Goal: Task Accomplishment & Management: Use online tool/utility

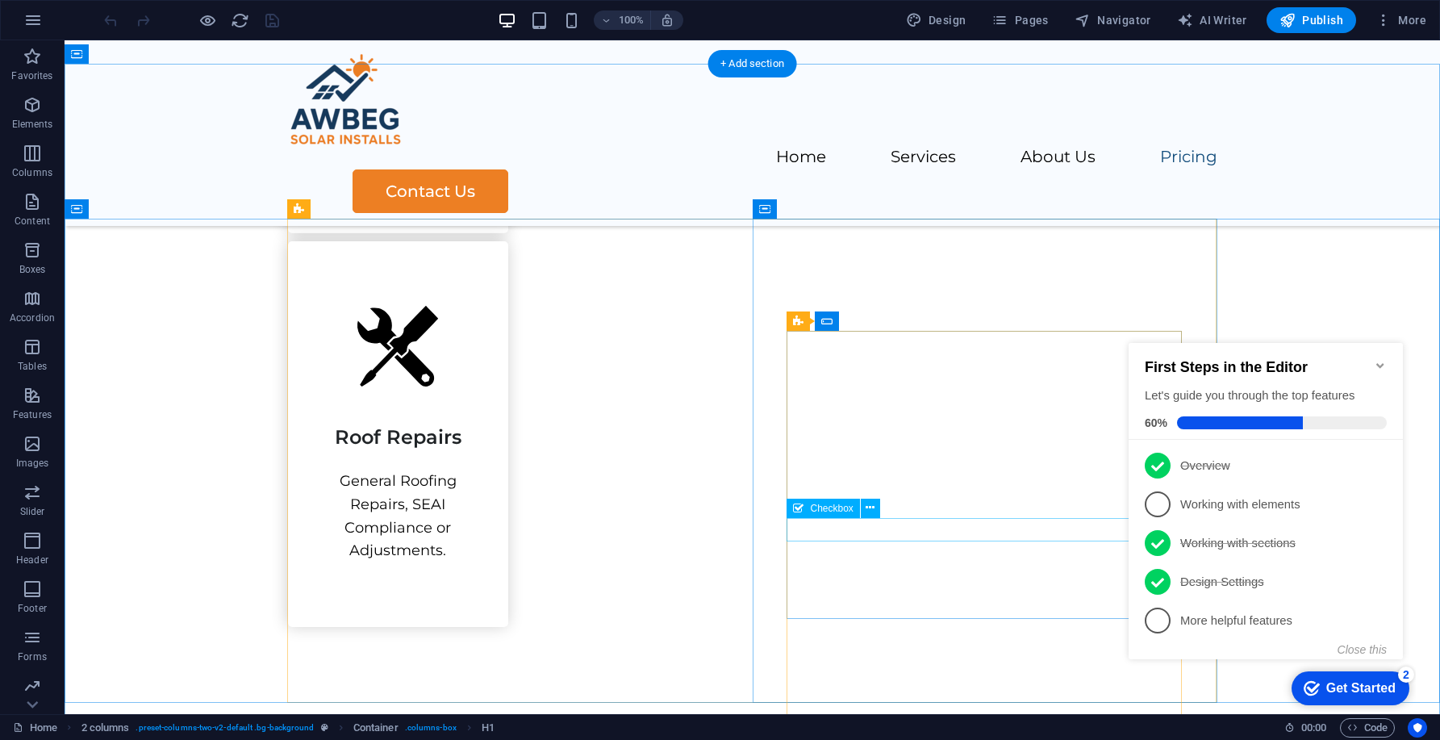
scroll to position [2491, 0]
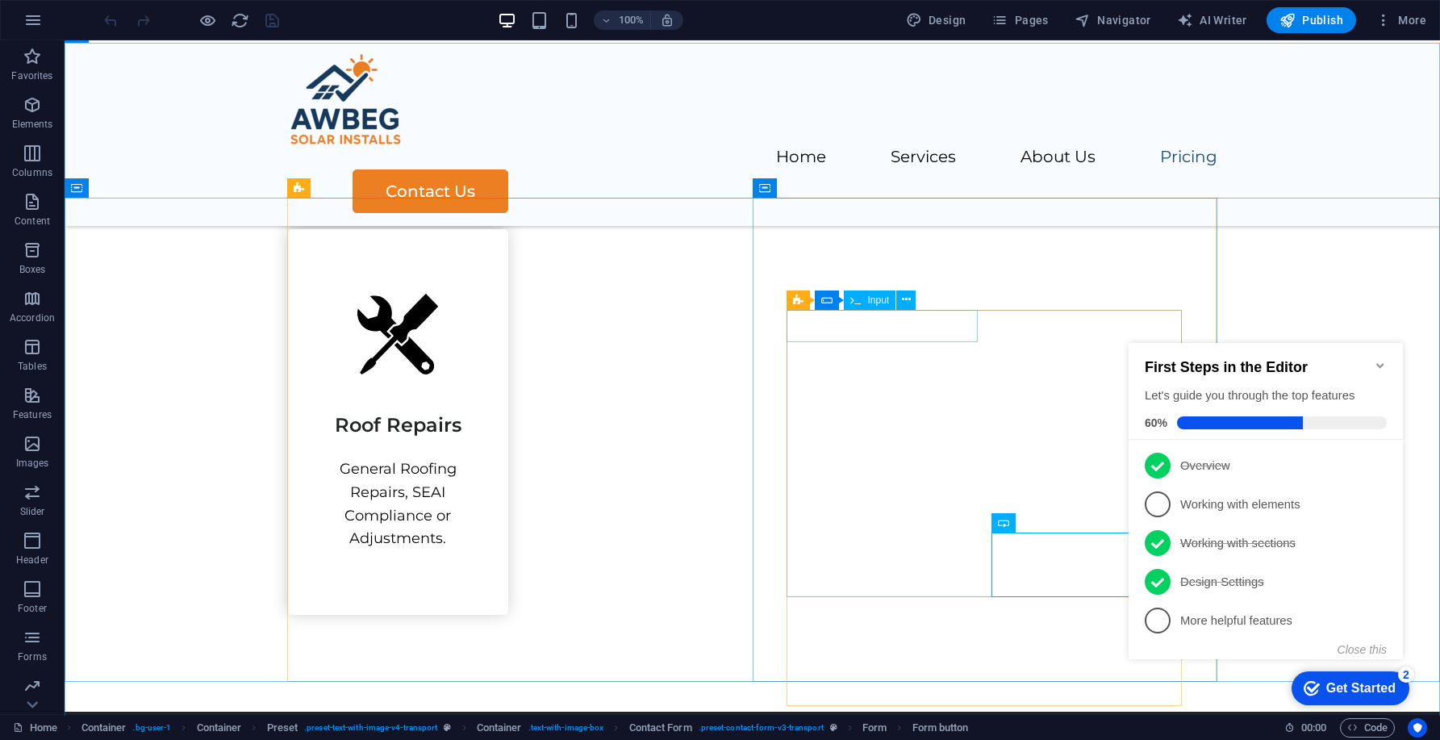
click at [865, 307] on div "Input" at bounding box center [870, 299] width 52 height 19
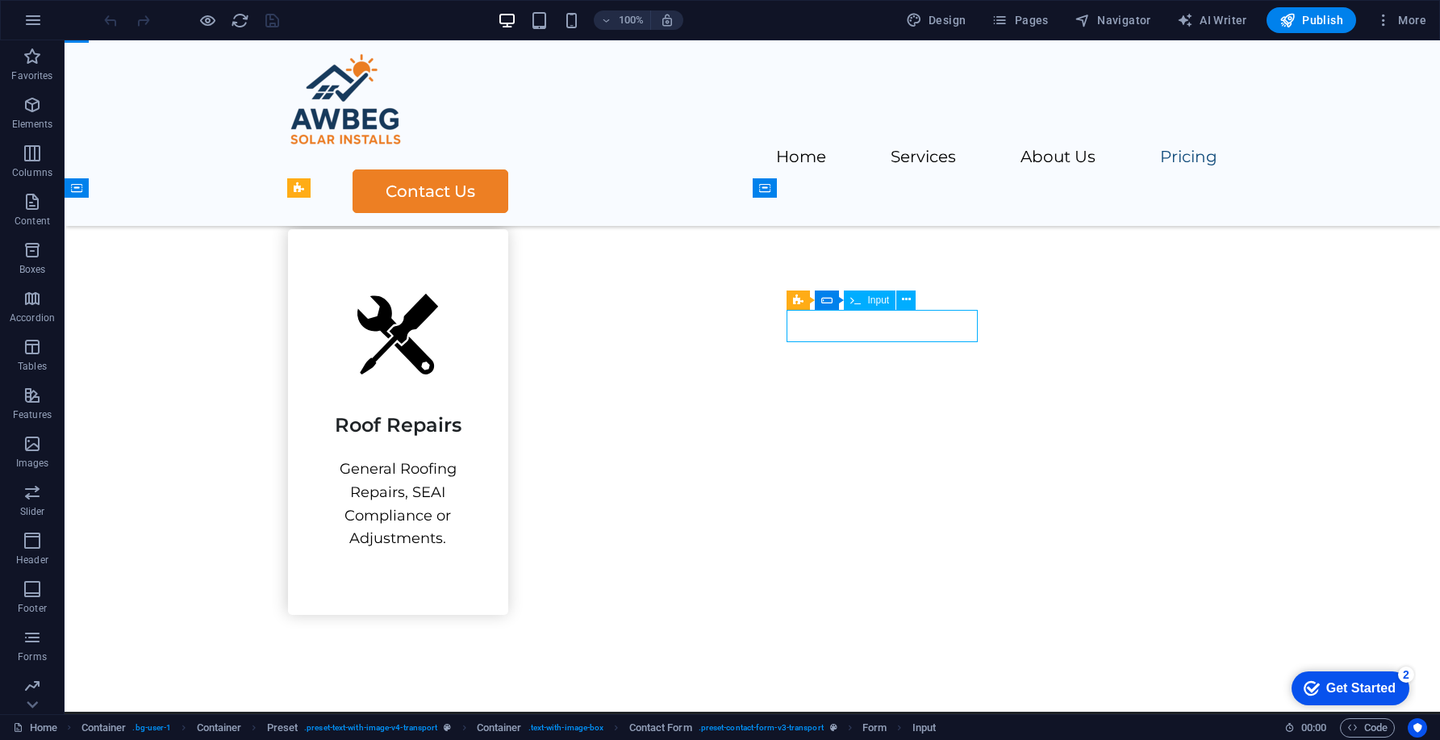
click at [865, 295] on div "Input" at bounding box center [870, 299] width 52 height 19
click at [796, 301] on icon at bounding box center [798, 299] width 10 height 19
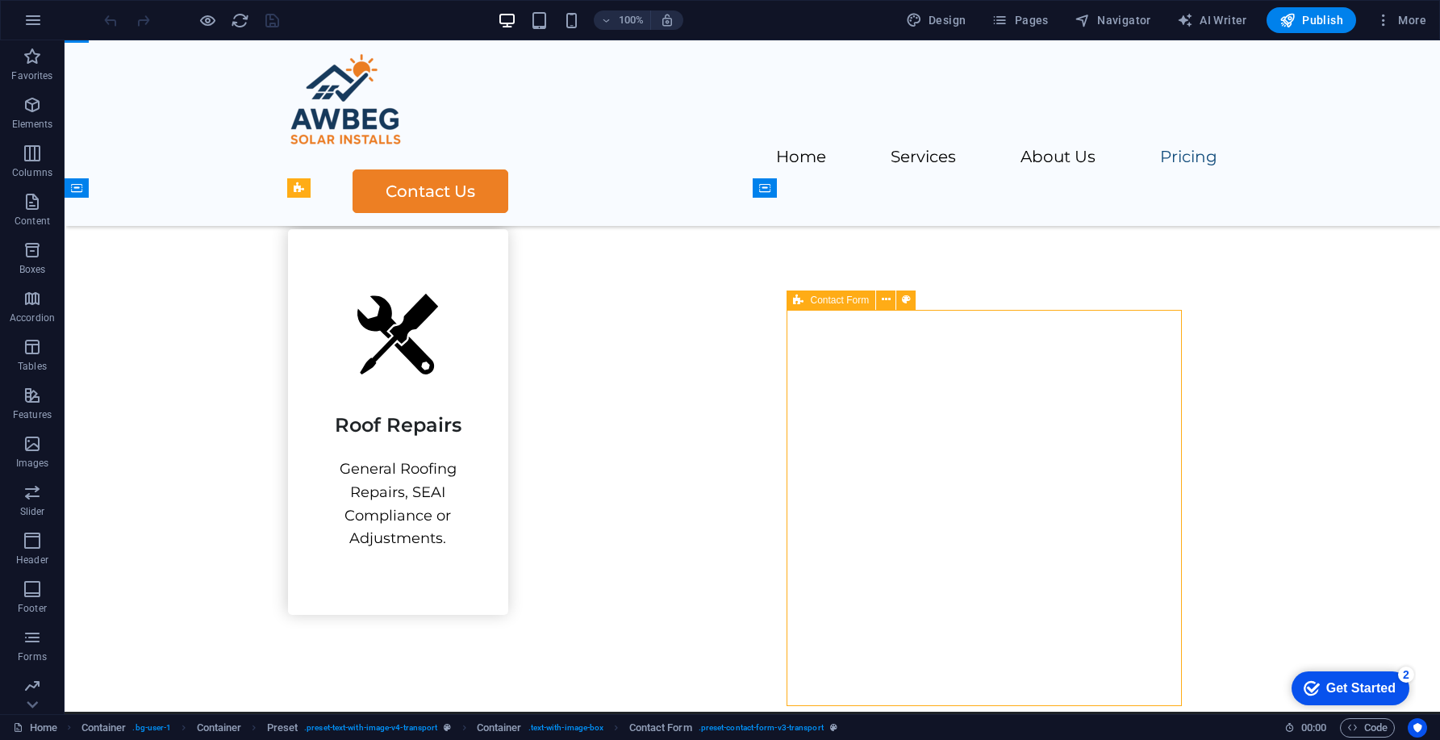
click at [821, 299] on span "Contact Form" at bounding box center [839, 300] width 59 height 10
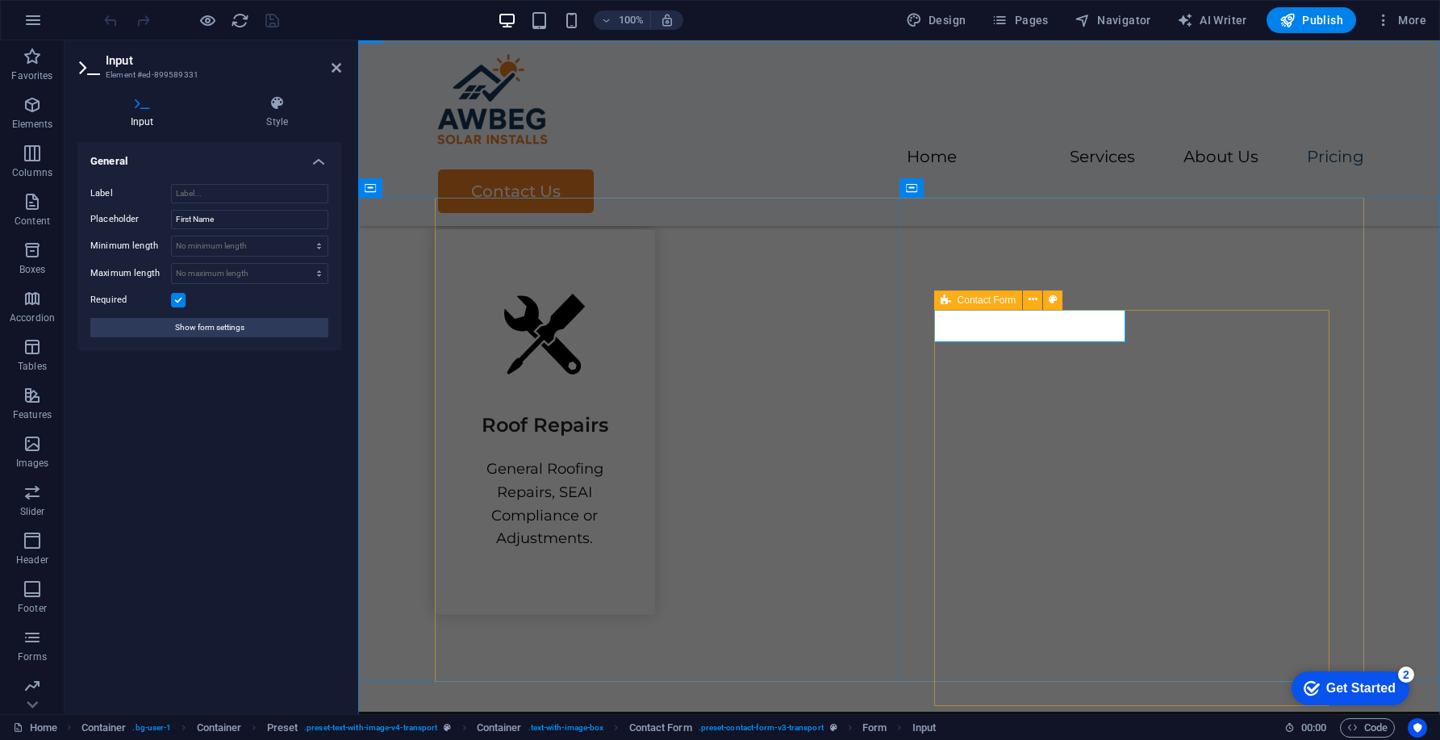
click at [941, 301] on icon at bounding box center [946, 299] width 10 height 19
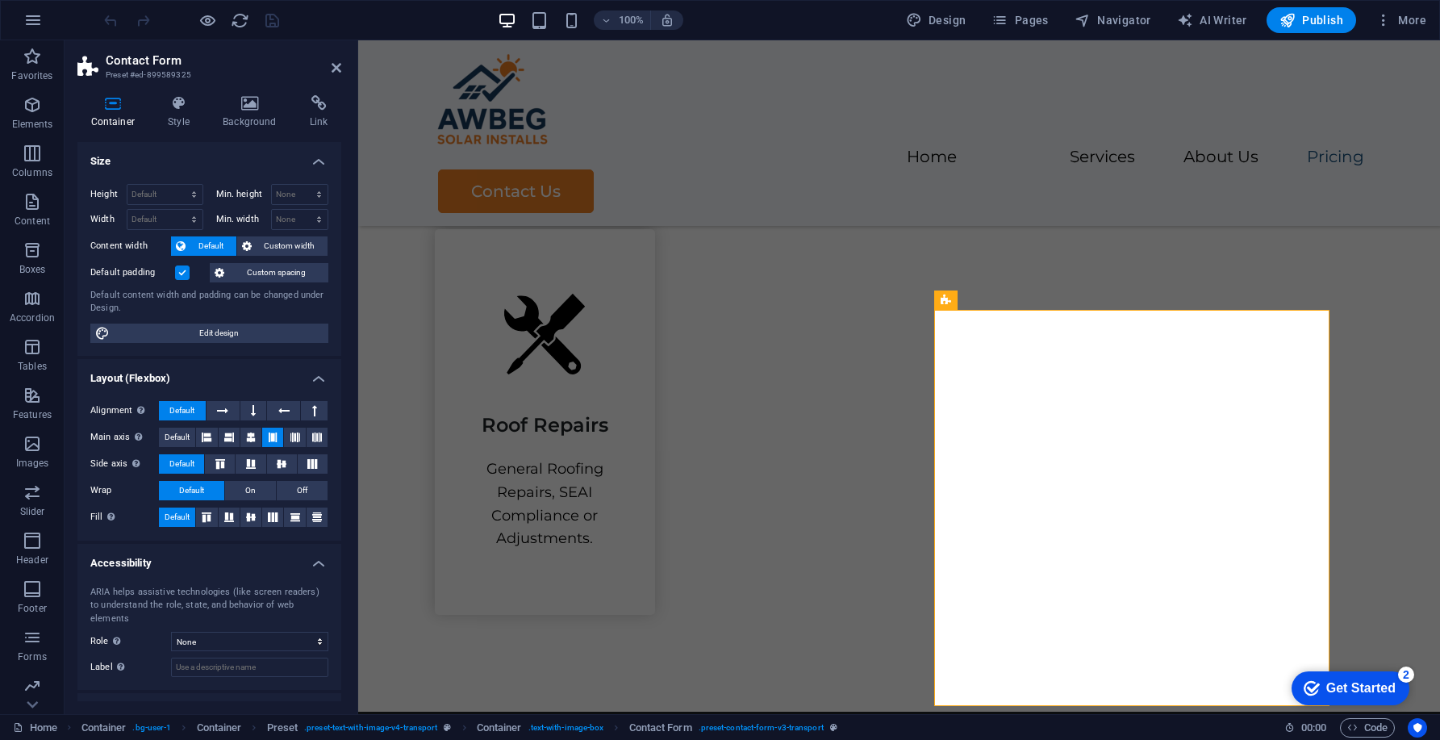
scroll to position [51, 0]
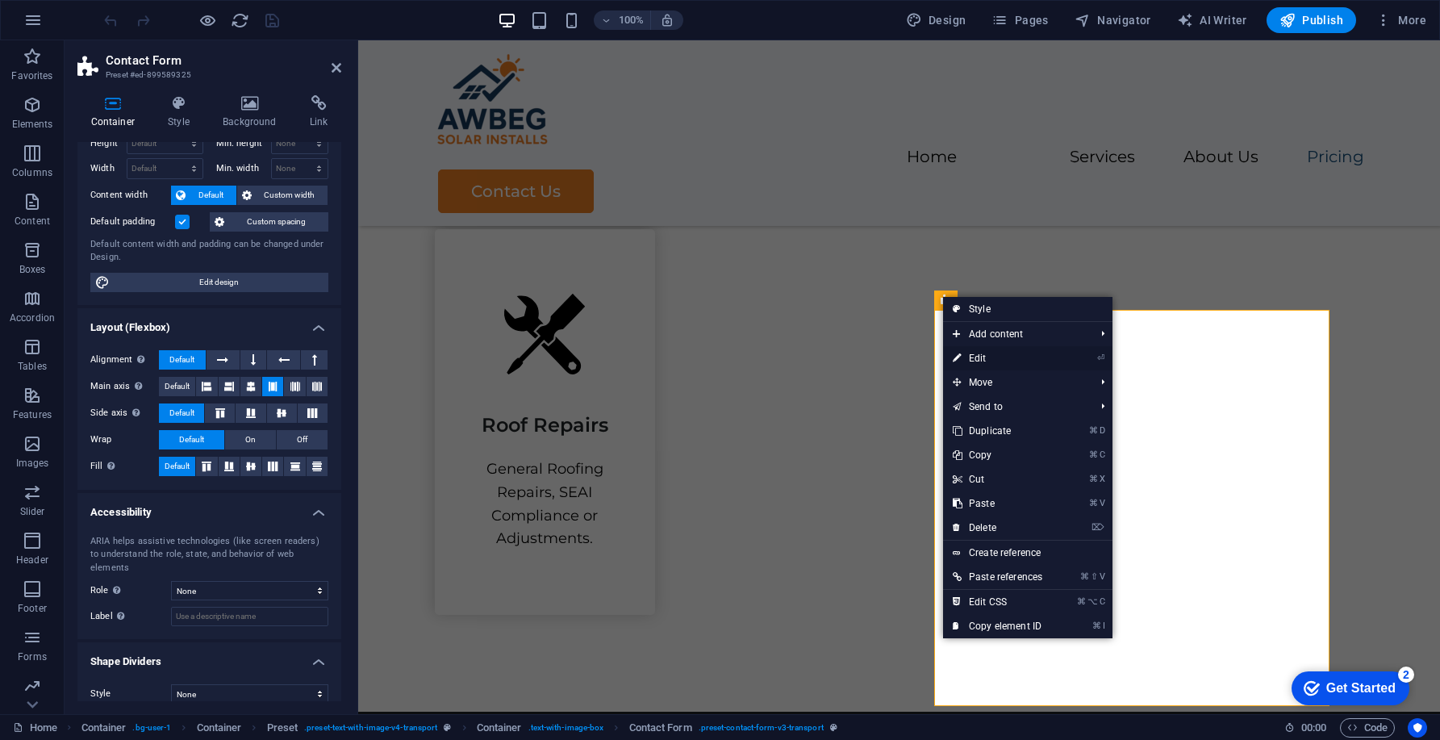
click at [1021, 353] on link "⏎ Edit" at bounding box center [997, 358] width 109 height 24
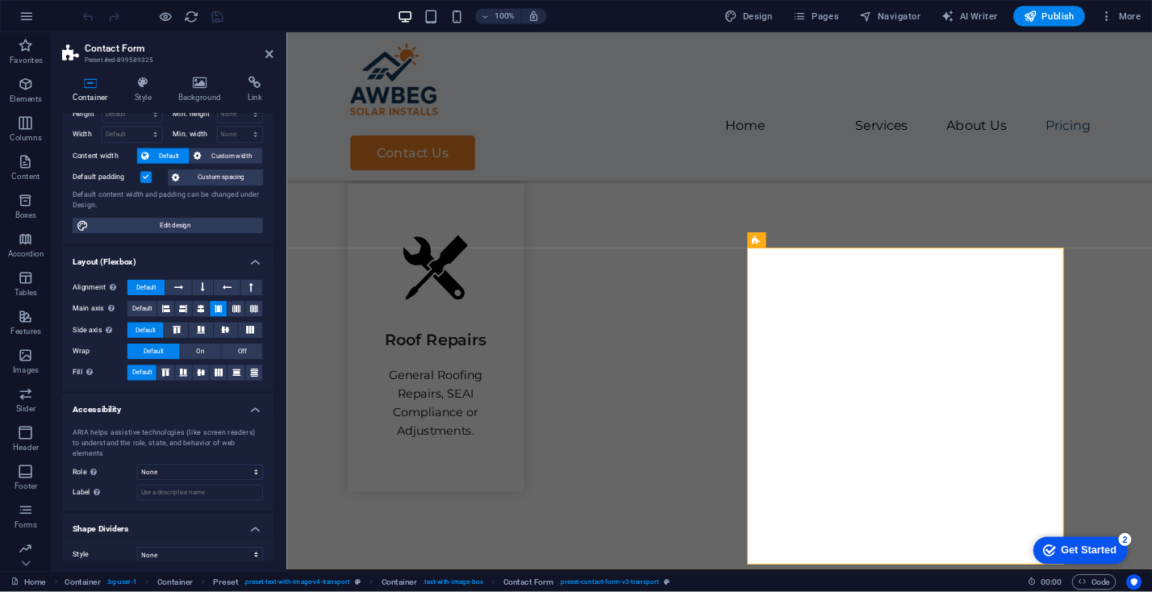
scroll to position [0, 0]
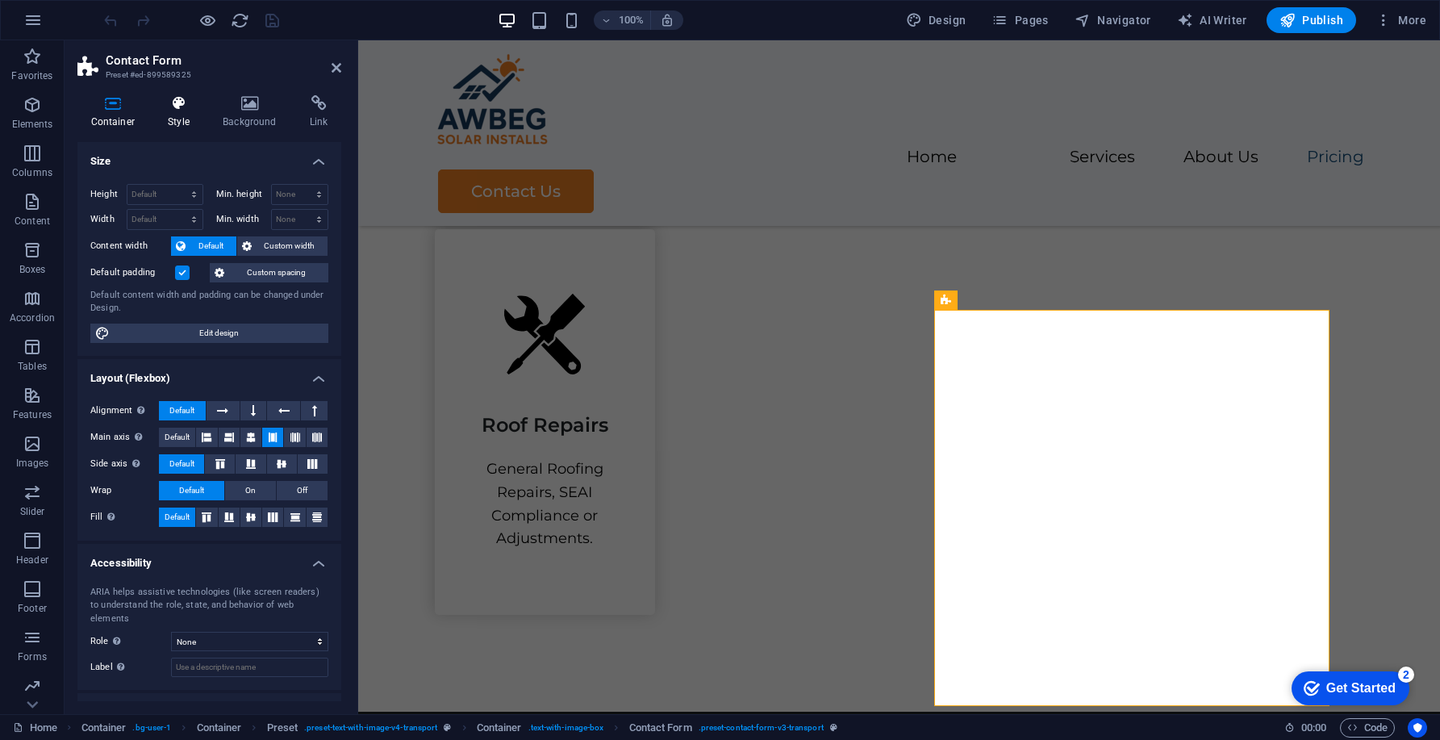
click at [183, 125] on h4 "Style" at bounding box center [182, 112] width 55 height 34
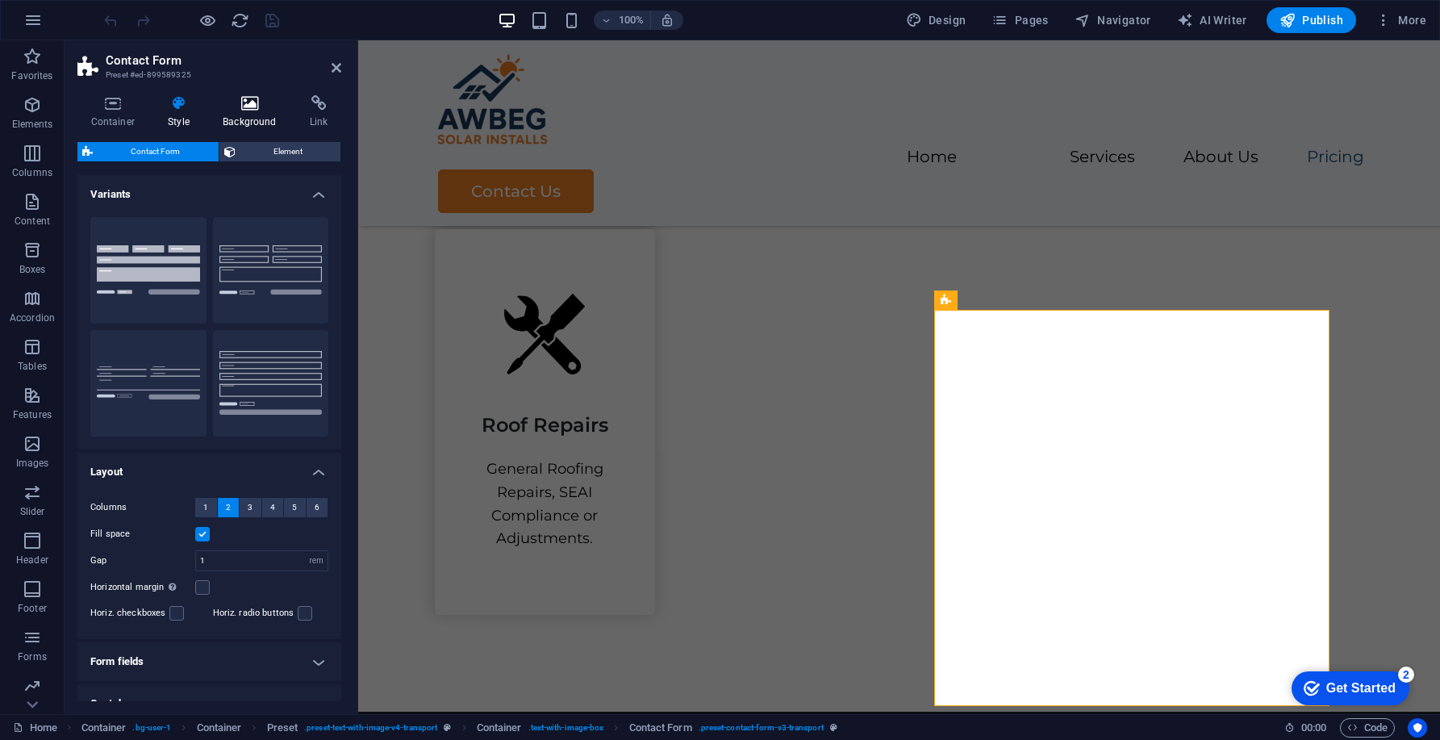
click at [243, 114] on h4 "Background" at bounding box center [253, 112] width 87 height 34
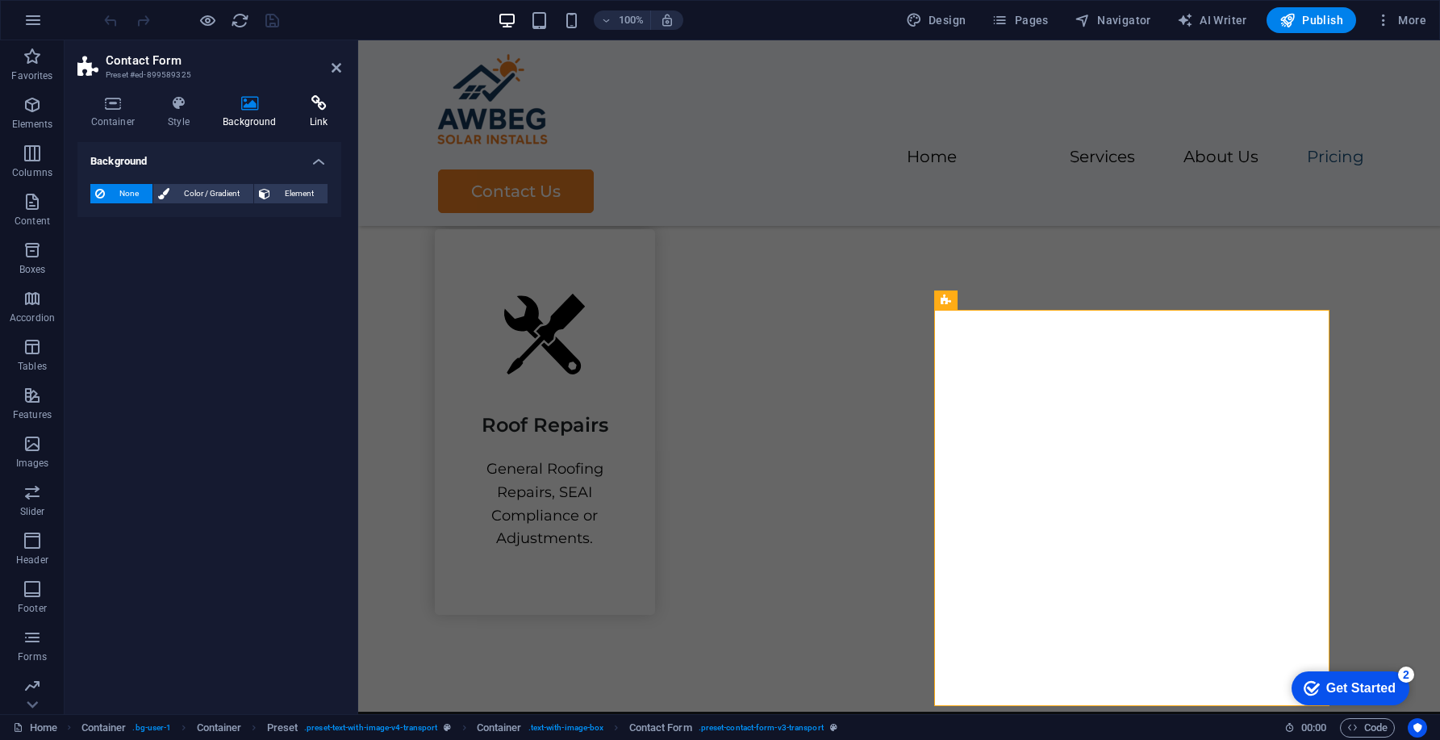
click at [324, 108] on icon at bounding box center [318, 103] width 45 height 16
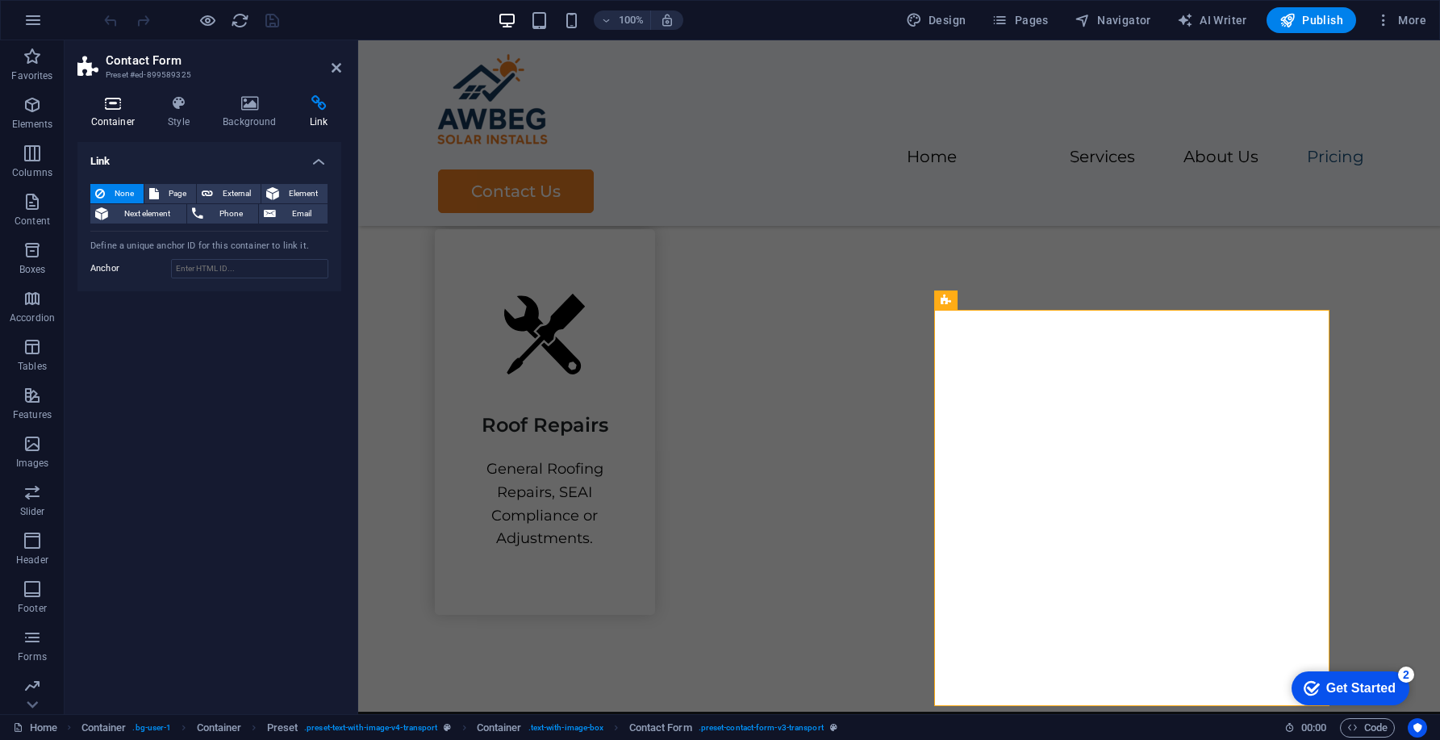
click at [115, 109] on icon at bounding box center [112, 103] width 71 height 16
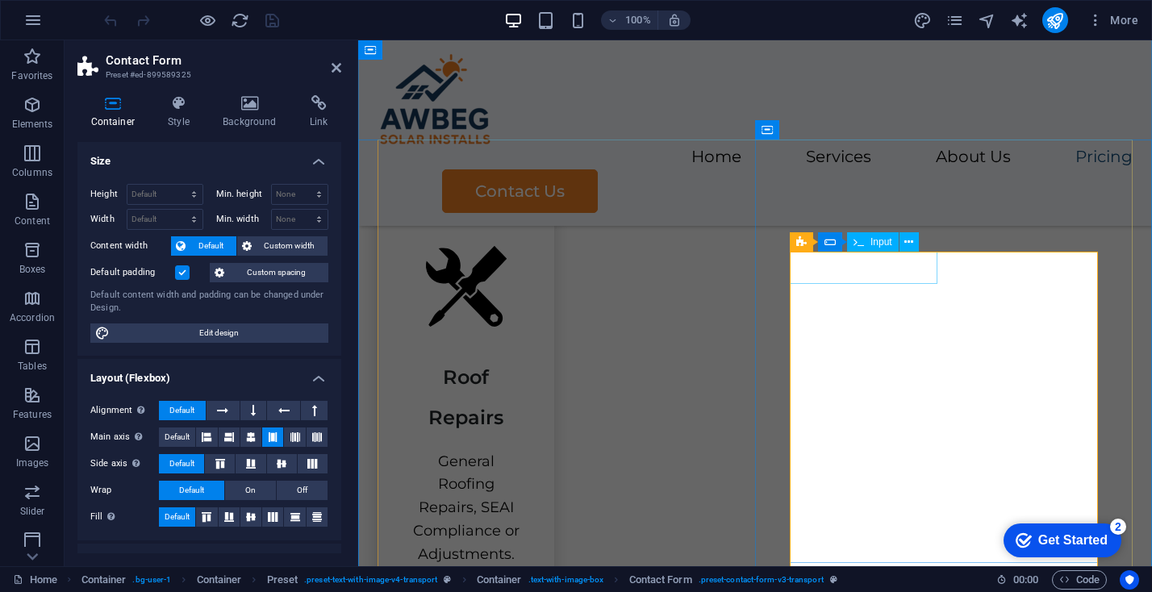
scroll to position [2780, 0]
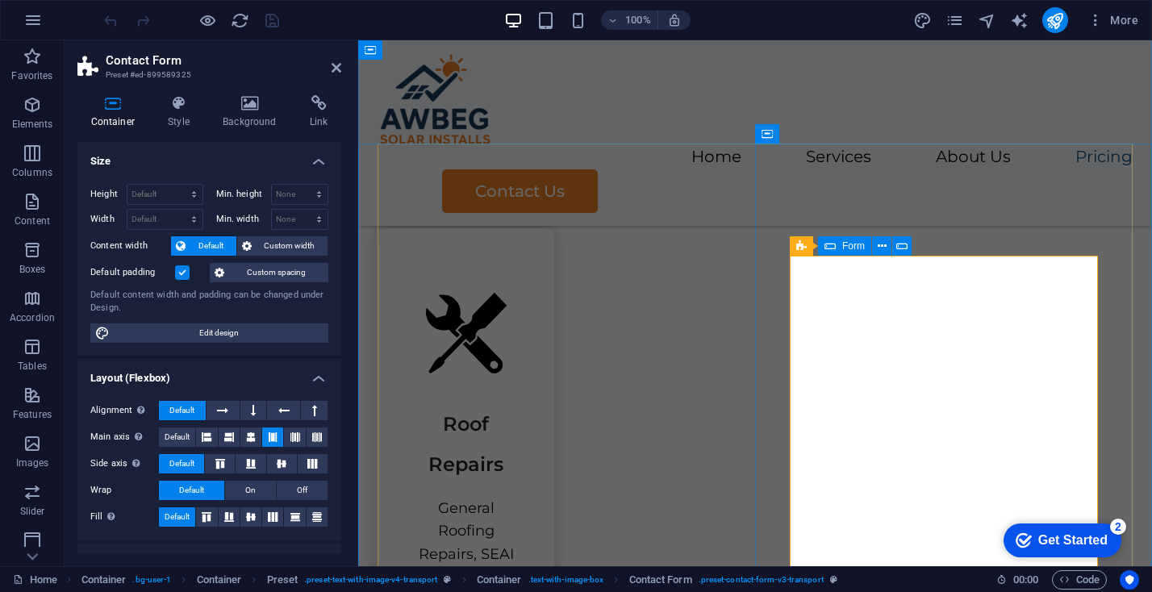
click at [830, 248] on icon at bounding box center [830, 245] width 11 height 19
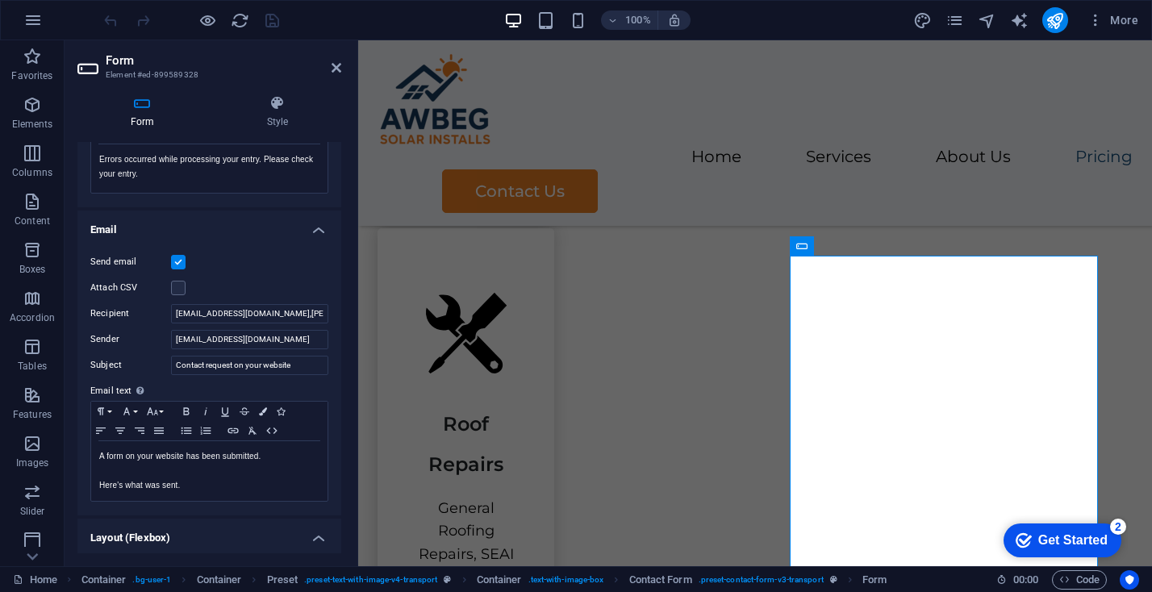
scroll to position [348, 0]
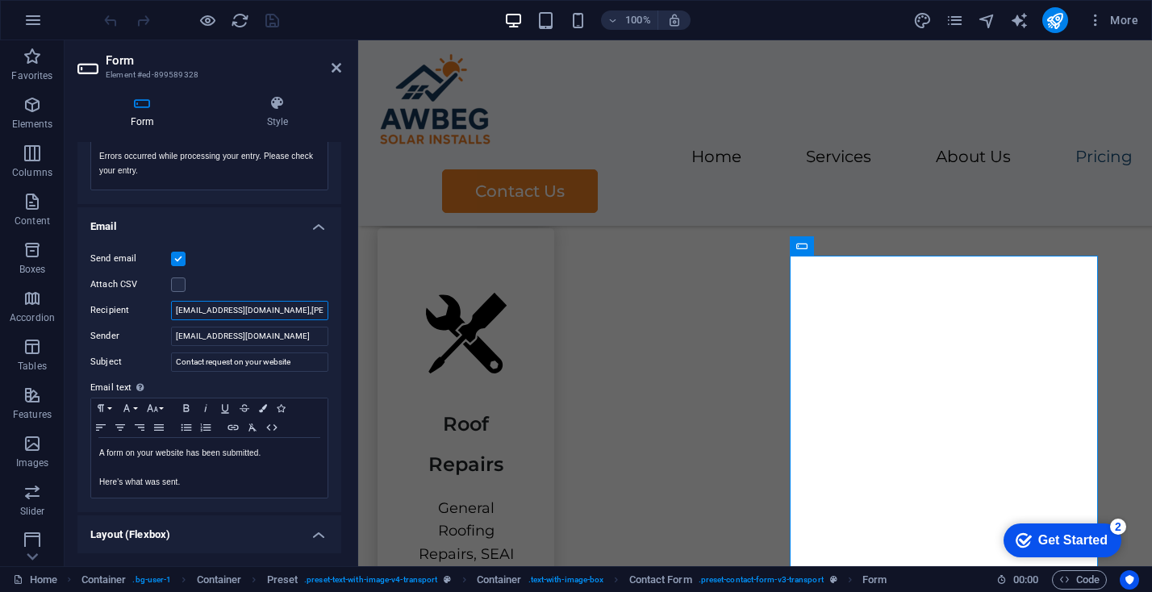
drag, startPoint x: 249, startPoint y: 310, endPoint x: 306, endPoint y: 310, distance: 57.3
click at [306, 310] on div "Recipient [EMAIL_ADDRESS][DOMAIN_NAME],[PERSON_NAME][EMAIL_ADDRESS][DOMAIN_NAME]" at bounding box center [209, 310] width 238 height 19
click at [285, 307] on input "[EMAIL_ADDRESS][DOMAIN_NAME],[PERSON_NAME][EMAIL_ADDRESS][DOMAIN_NAME]" at bounding box center [249, 310] width 157 height 19
drag, startPoint x: 285, startPoint y: 307, endPoint x: 336, endPoint y: 307, distance: 51.6
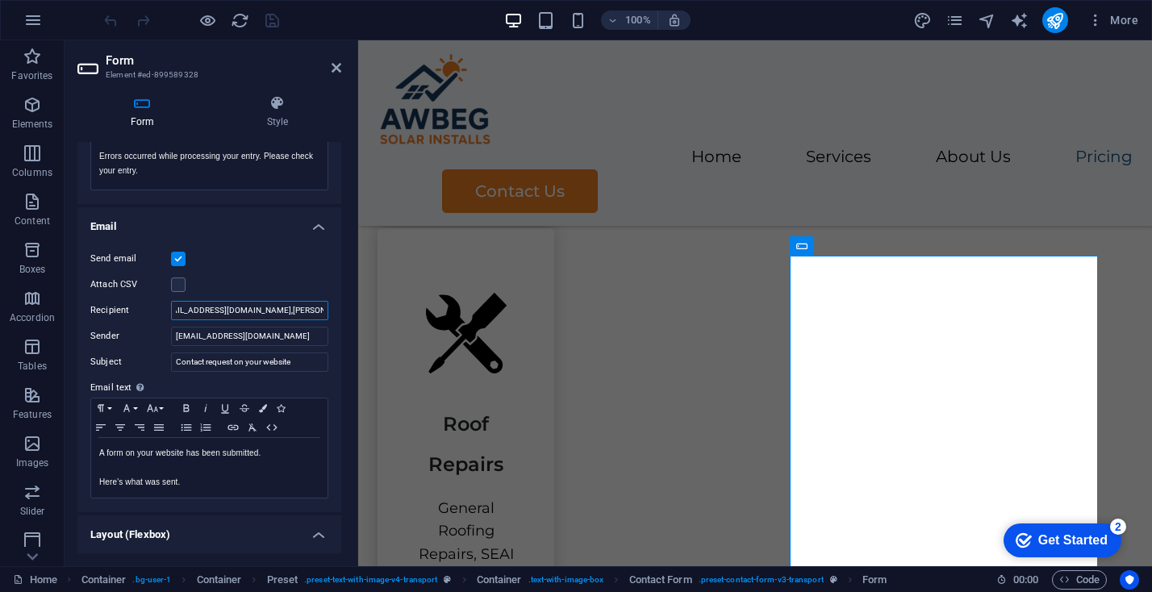
click at [336, 307] on div "Send email Attach CSV Recipient [EMAIL_ADDRESS][DOMAIN_NAME],[PERSON_NAME][EMAI…" at bounding box center [209, 374] width 264 height 276
drag, startPoint x: 580, startPoint y: 351, endPoint x: 435, endPoint y: 319, distance: 148.8
type input "[EMAIL_ADDRESS][DOMAIN_NAME],[PERSON_NAME][EMAIL_ADDRESS][DOMAIN_NAME],[PERSON_…"
drag, startPoint x: 256, startPoint y: 311, endPoint x: 334, endPoint y: 311, distance: 78.3
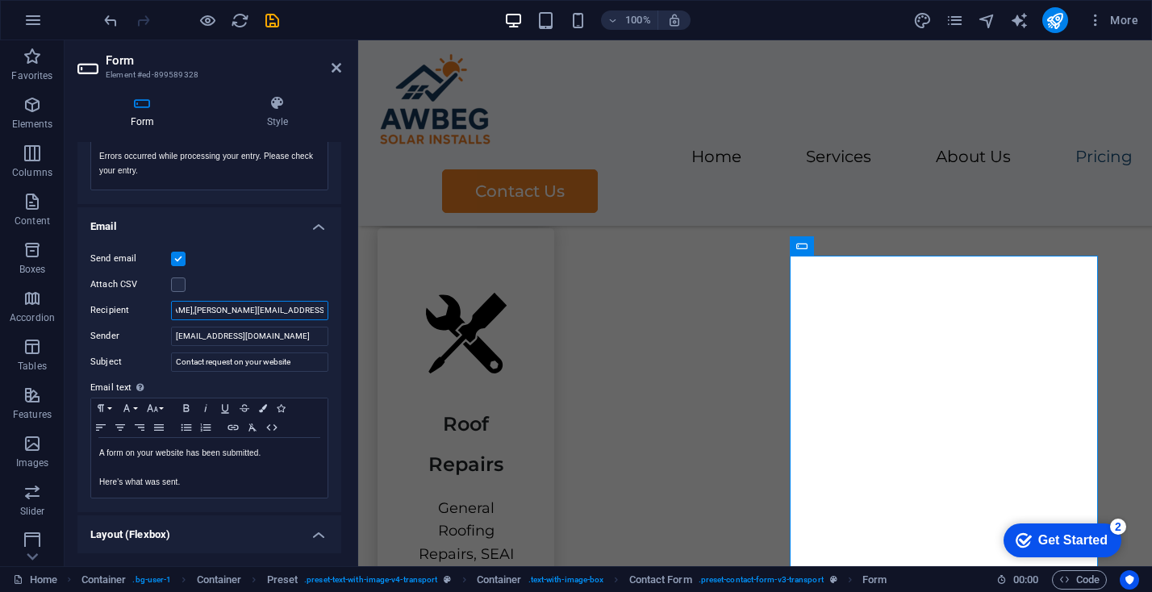
click at [334, 311] on div "Send email Attach CSV Recipient [EMAIL_ADDRESS][DOMAIN_NAME],[PERSON_NAME][EMAI…" at bounding box center [209, 374] width 264 height 276
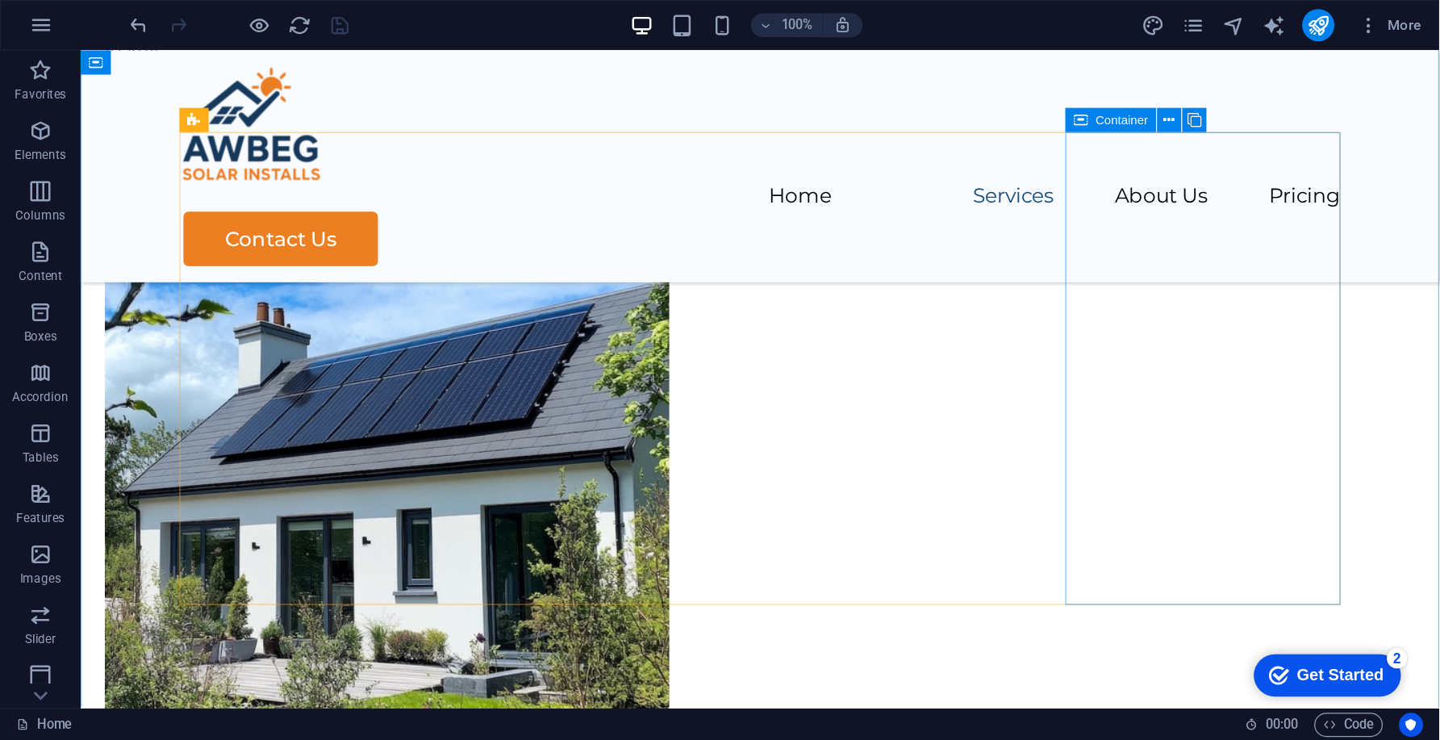
scroll to position [0, 0]
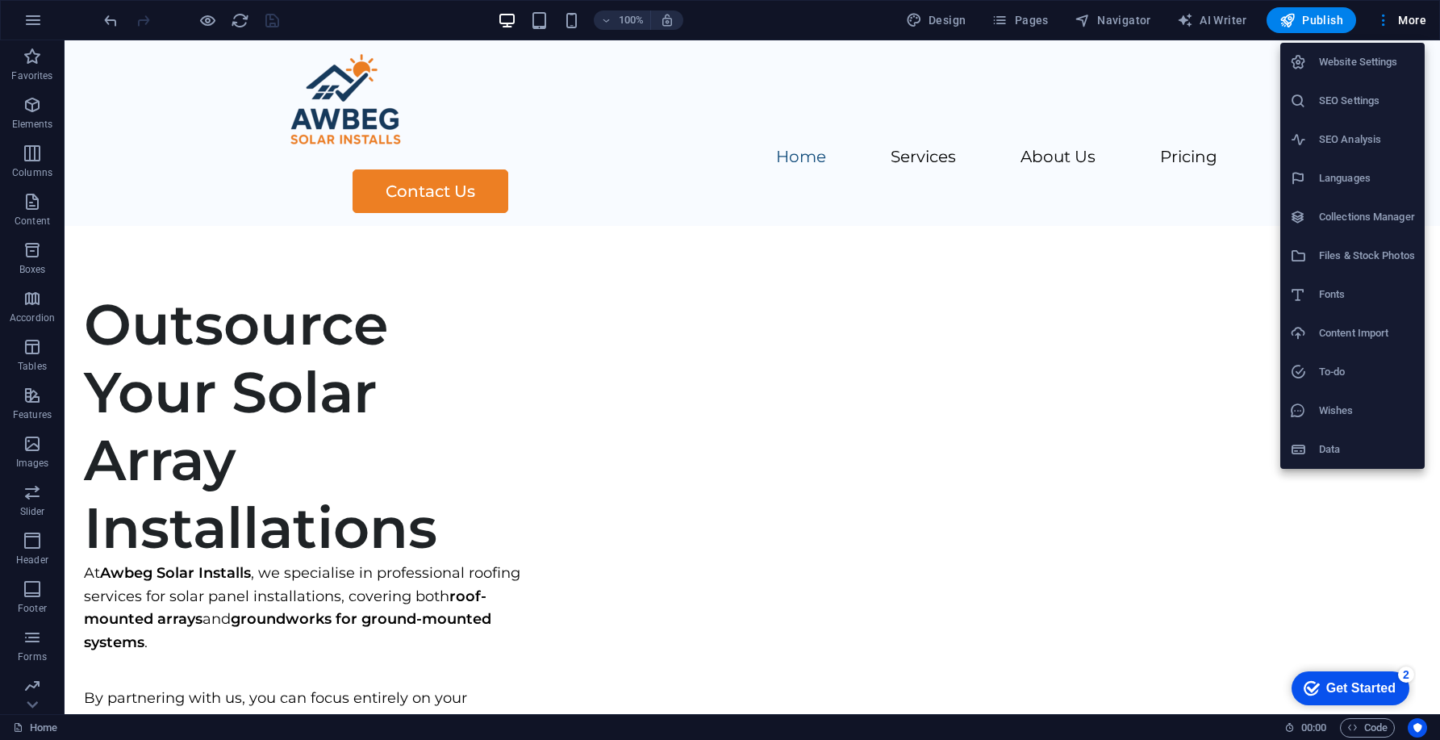
click at [1302, 6] on div at bounding box center [720, 370] width 1440 height 740
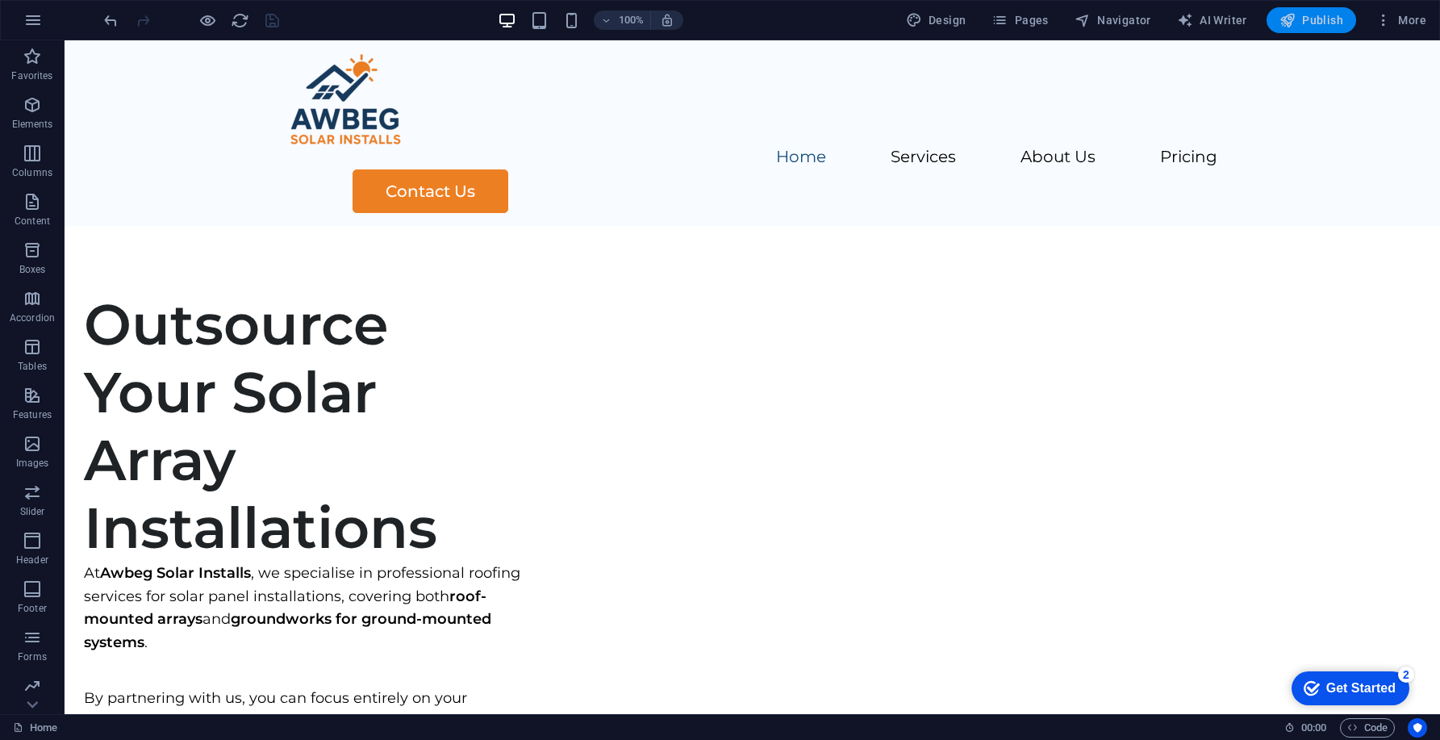
click at [1306, 27] on span "Publish" at bounding box center [1312, 20] width 64 height 16
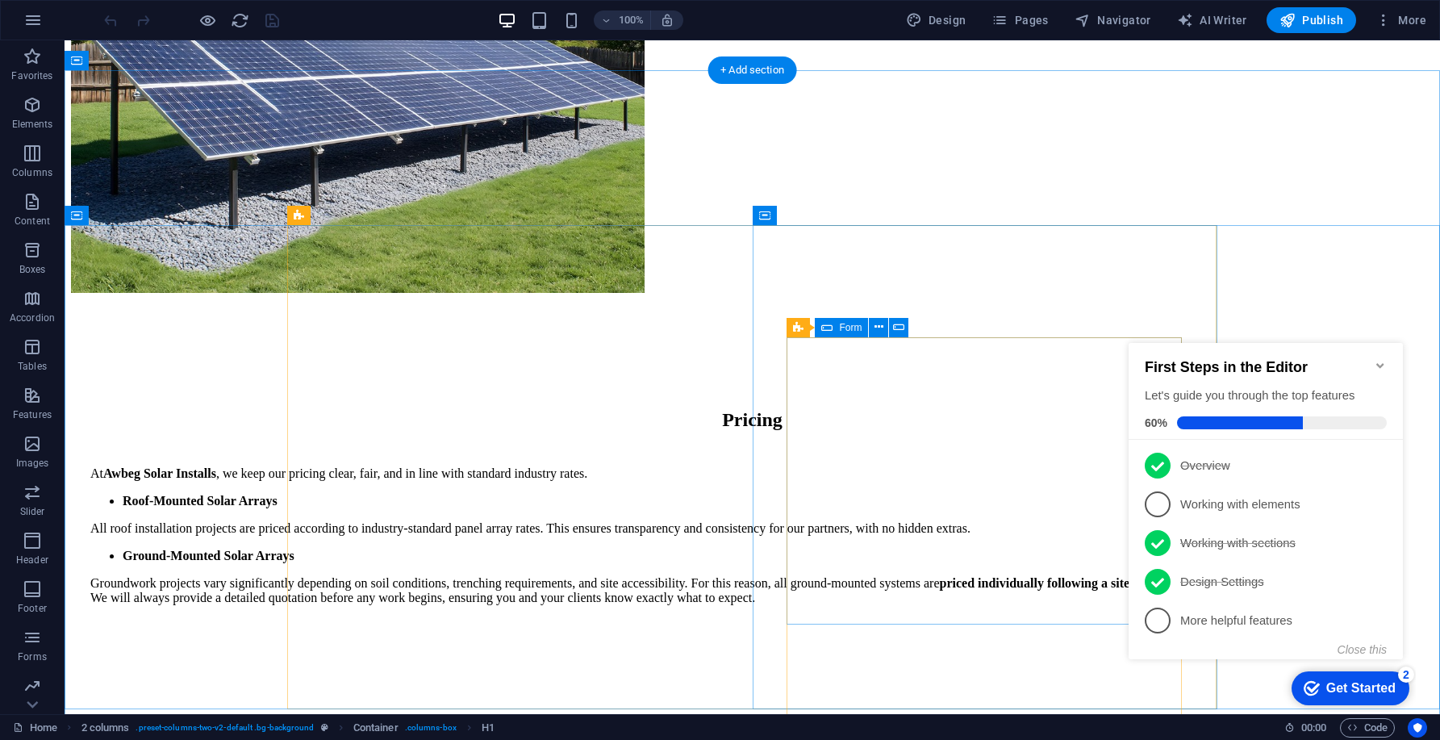
scroll to position [2455, 0]
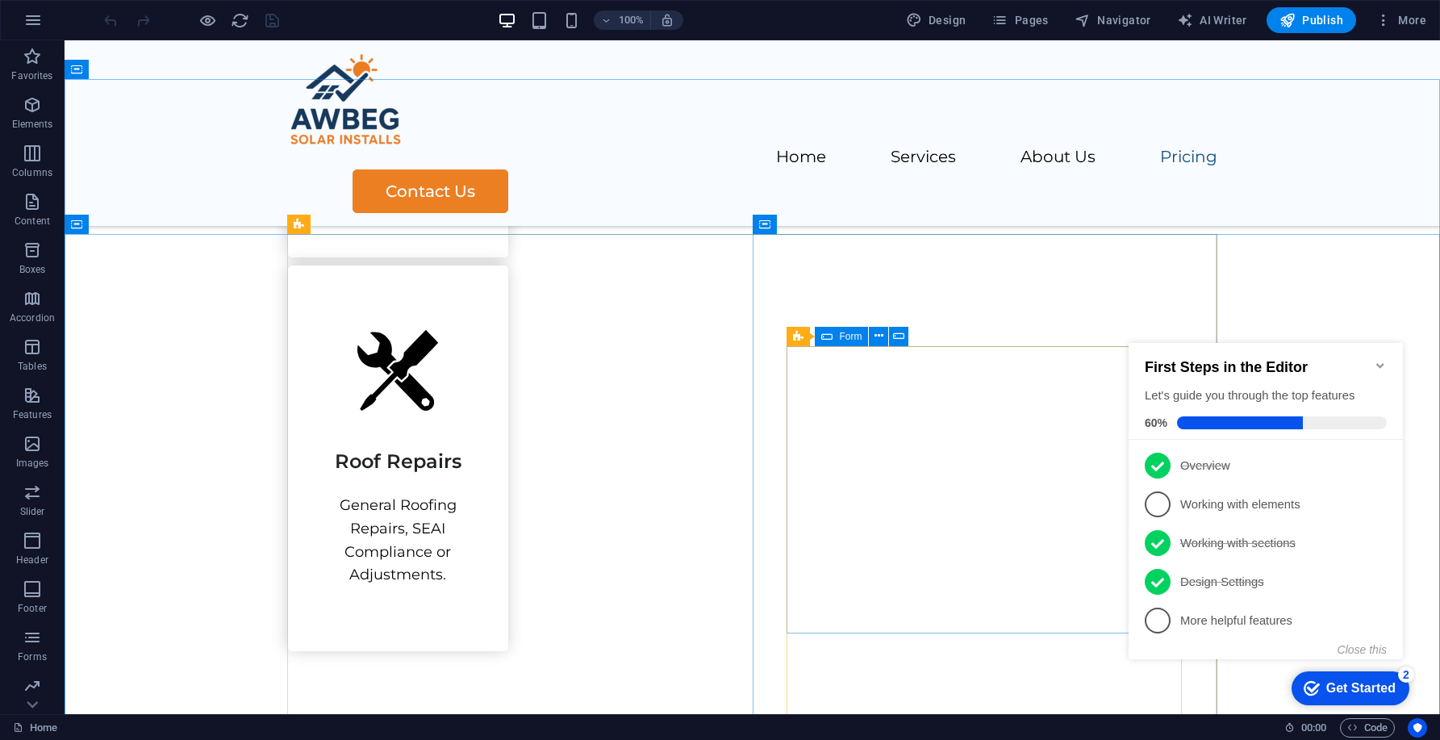
click at [828, 337] on icon at bounding box center [826, 336] width 11 height 19
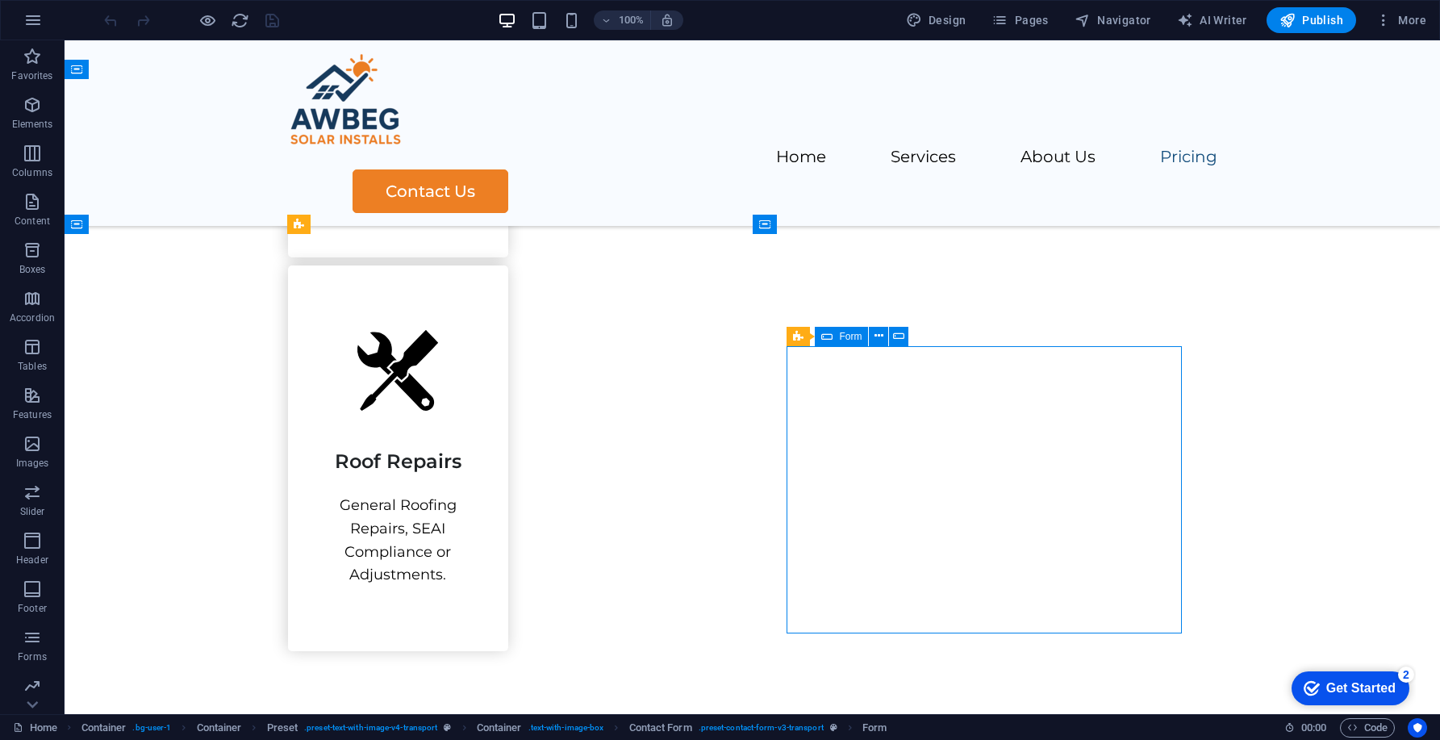
click at [838, 335] on div "Form" at bounding box center [841, 336] width 53 height 19
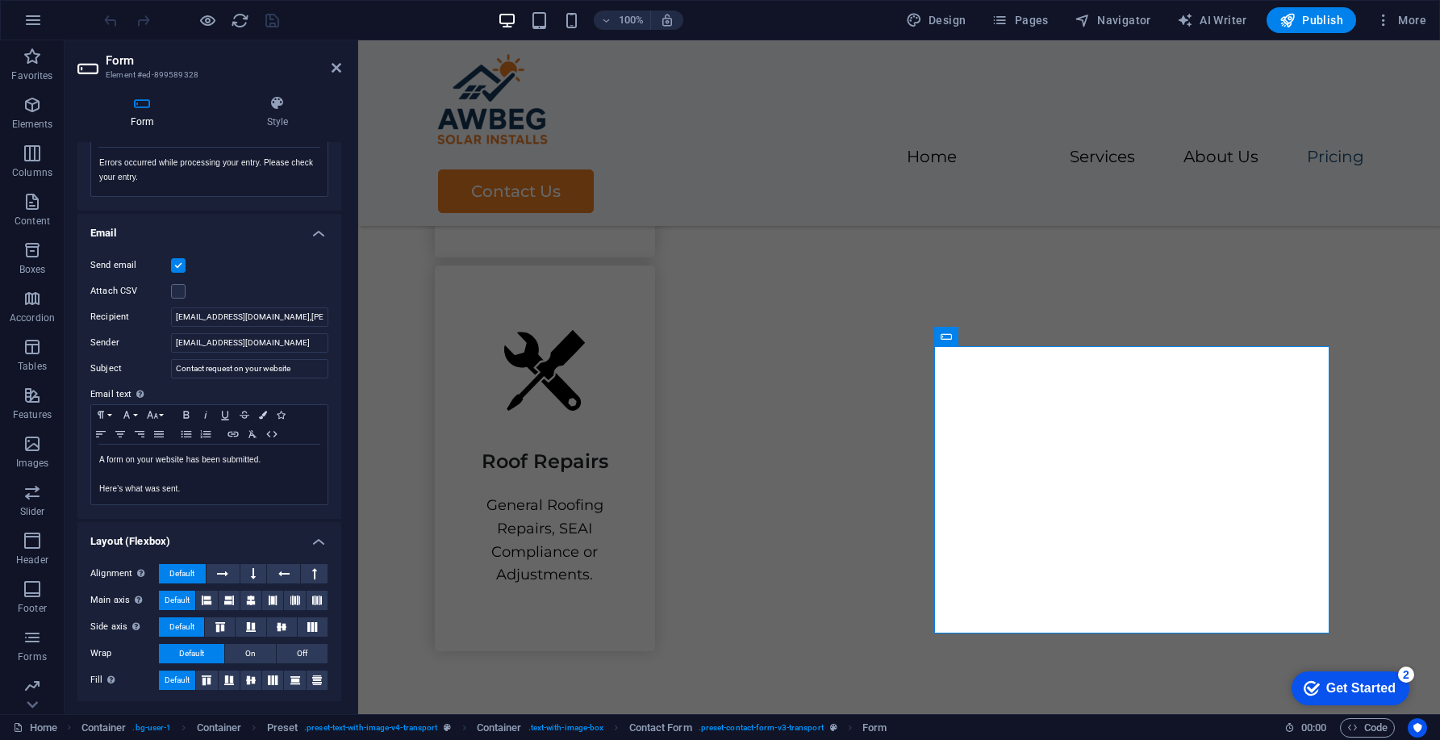
scroll to position [0, 0]
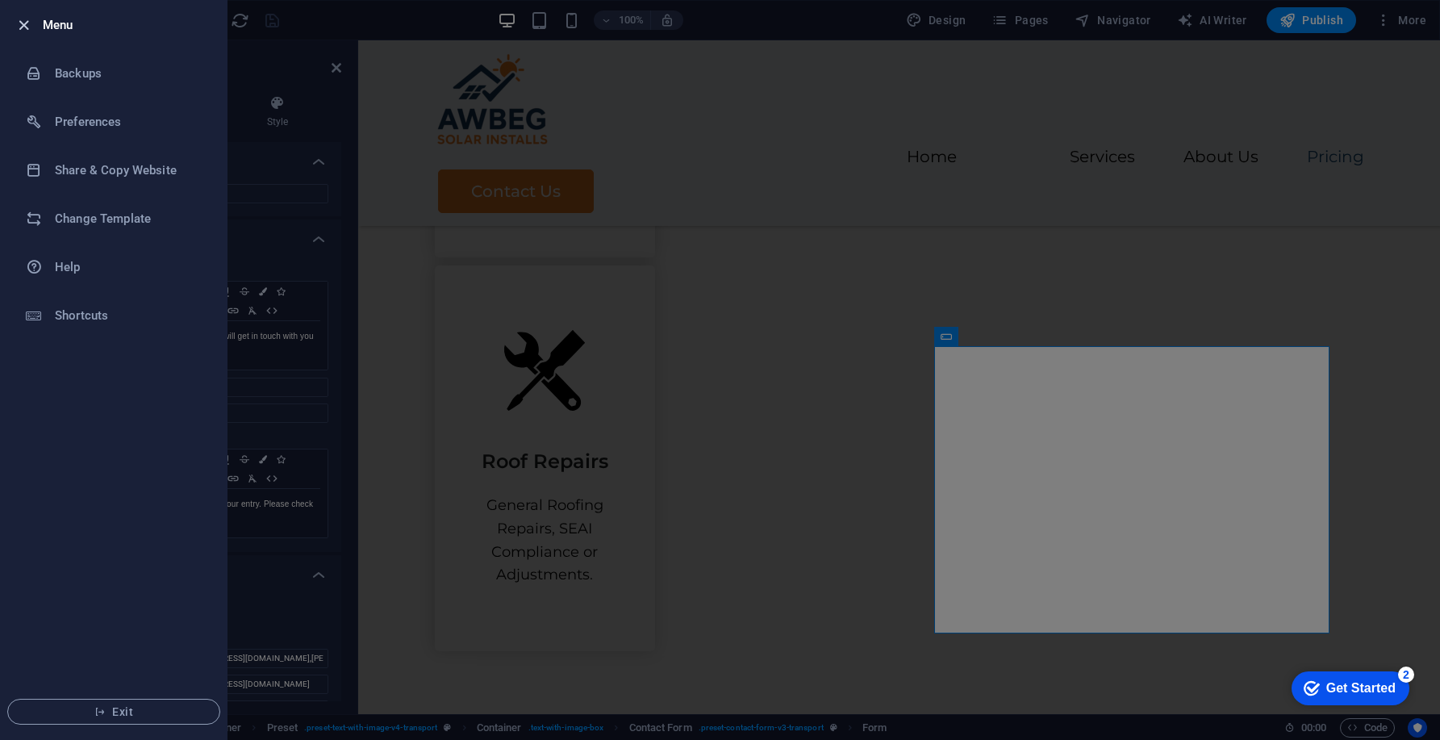
click at [27, 21] on icon "button" at bounding box center [24, 25] width 19 height 19
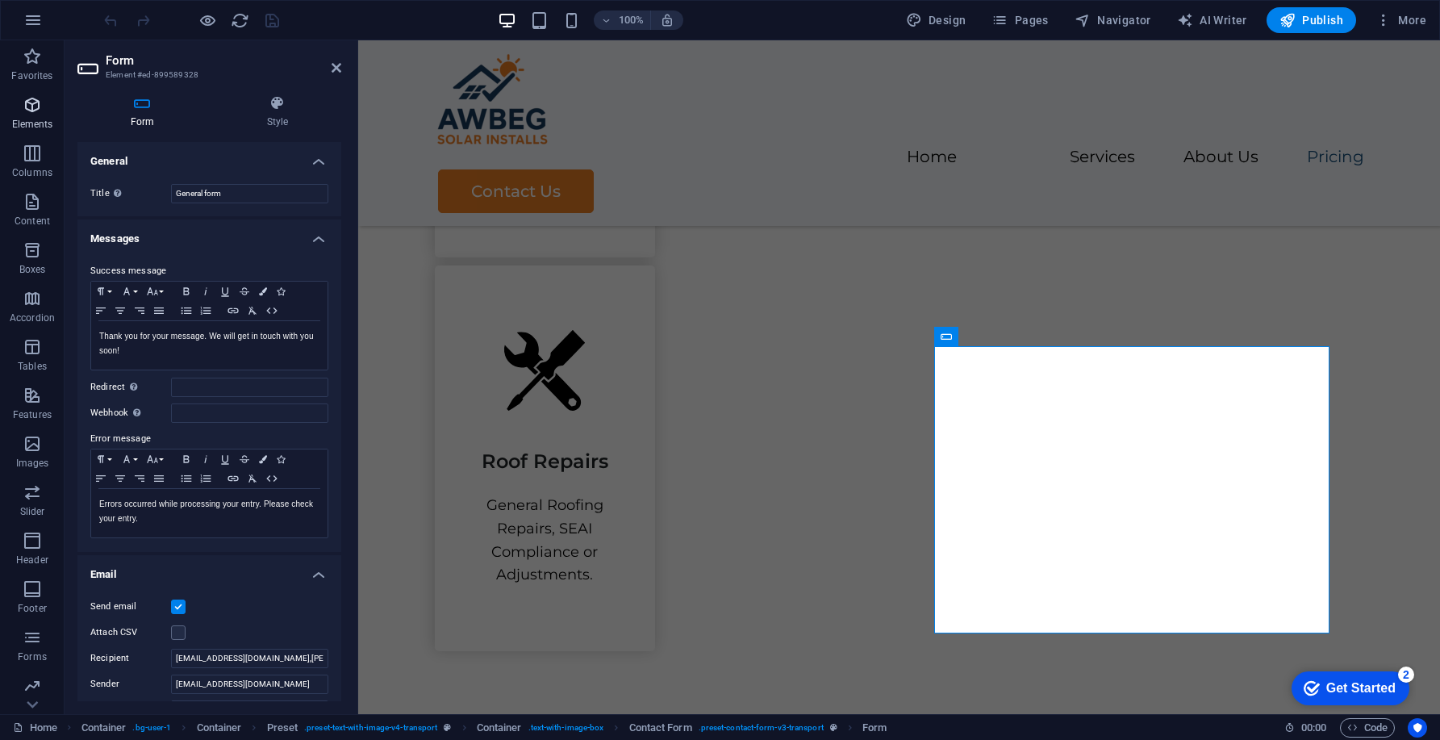
click at [33, 112] on icon "button" at bounding box center [32, 104] width 19 height 19
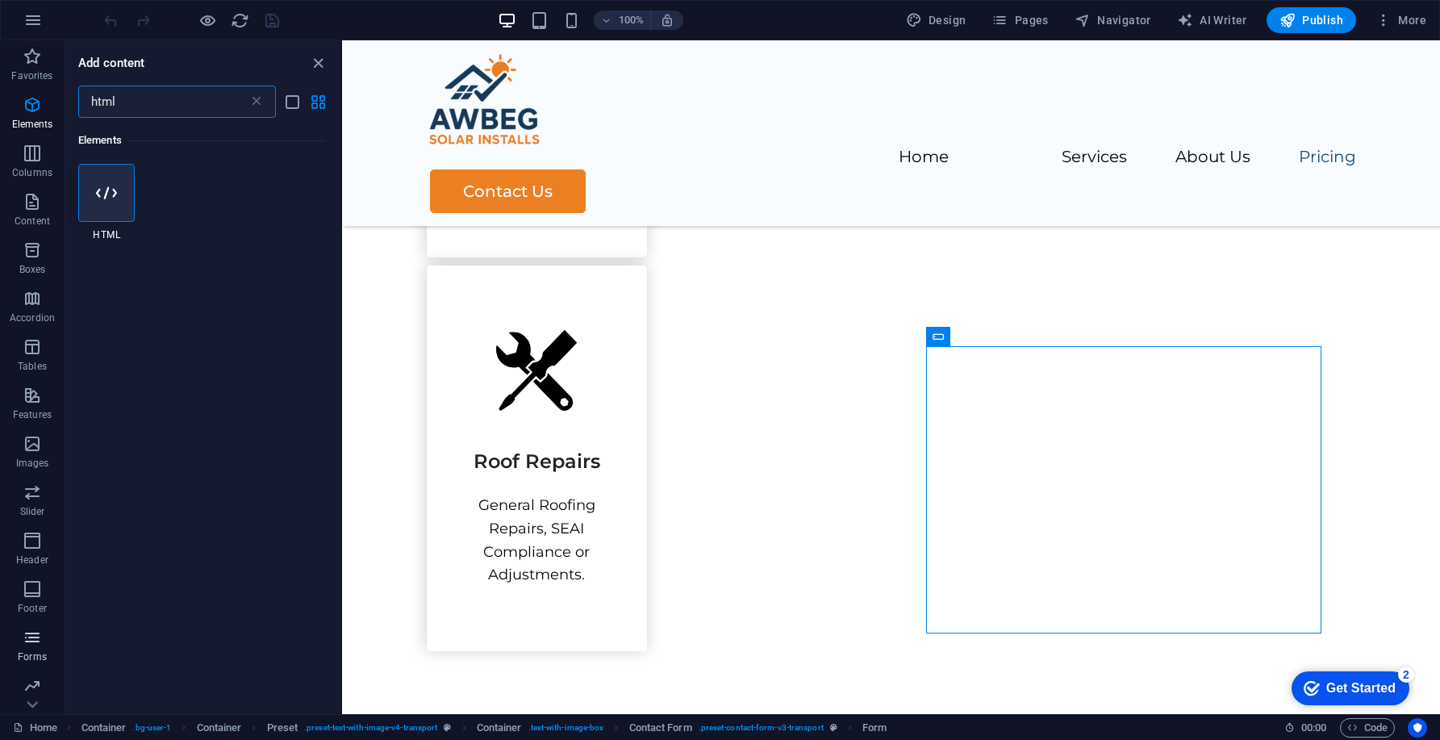
type input "html"
click at [29, 658] on p "Forms" at bounding box center [32, 656] width 29 height 13
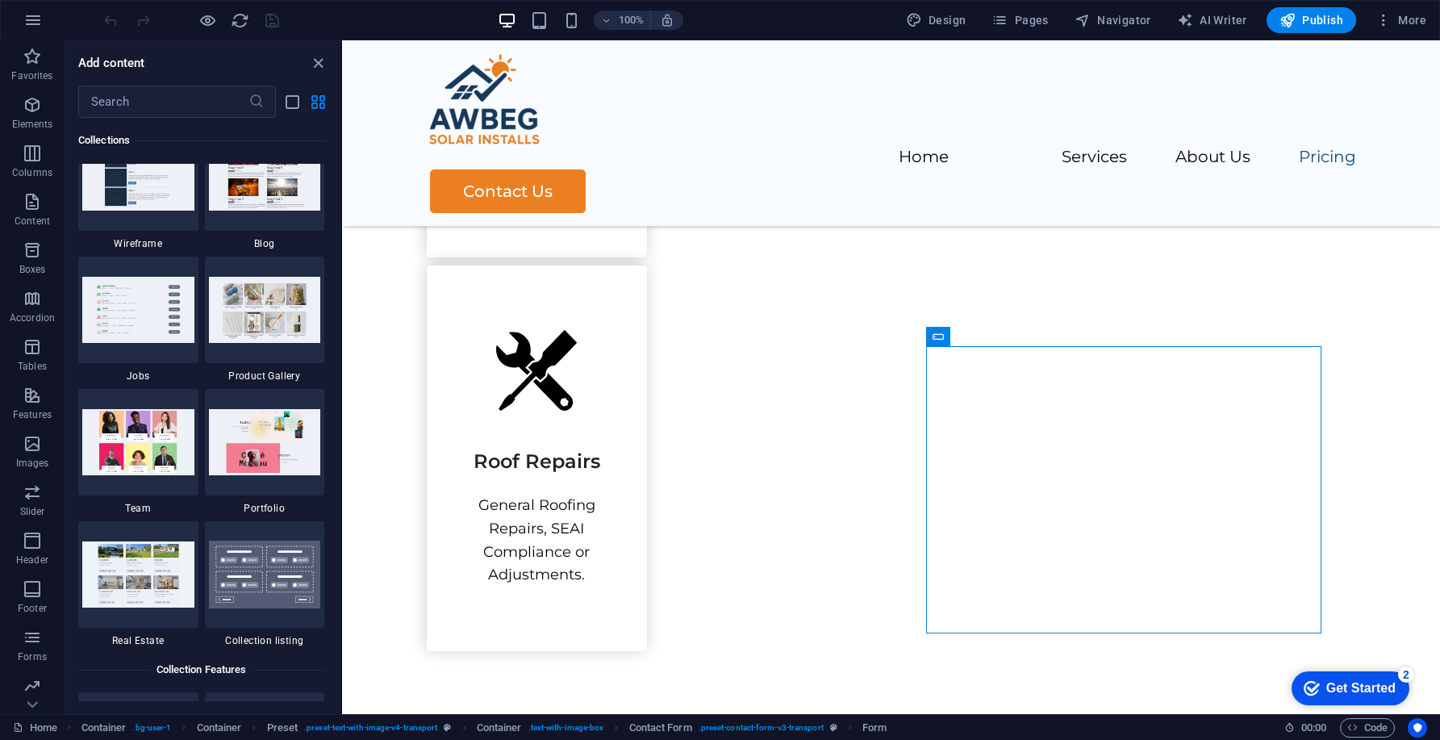
scroll to position [14850, 0]
